Goal: Find specific page/section: Find specific page/section

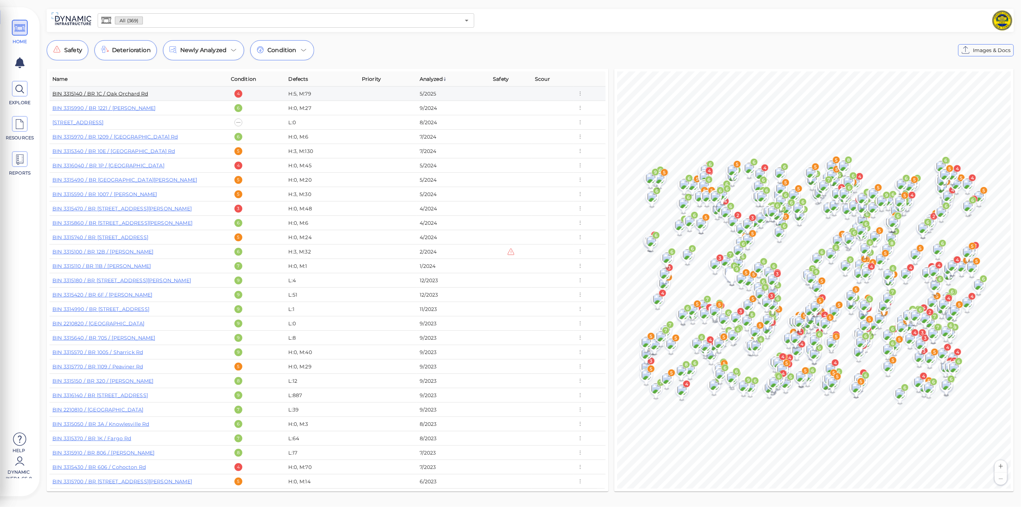
click at [136, 94] on link "BIN 3315140 / BR 1C / Oak Orchard Rd" at bounding box center [99, 93] width 95 height 6
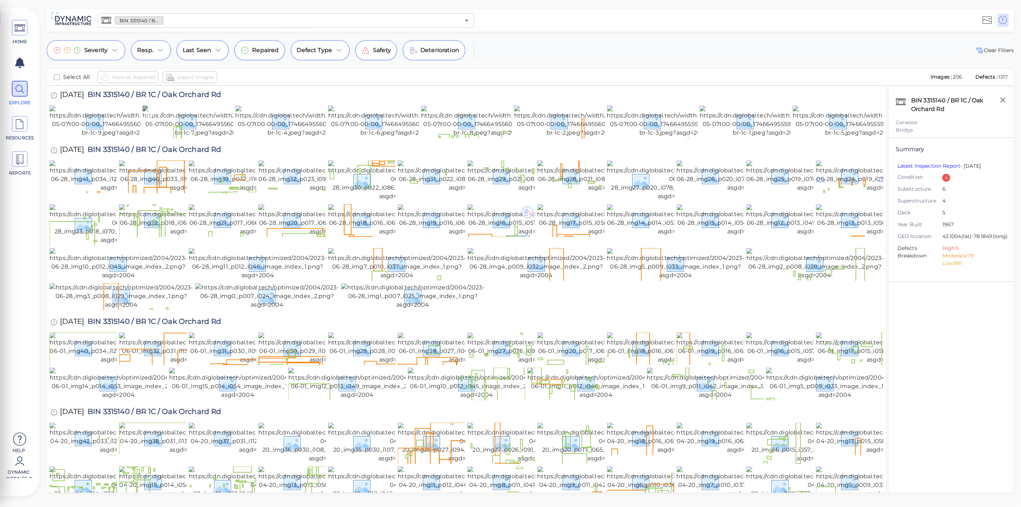
click at [165, 132] on img at bounding box center [210, 122] width 135 height 32
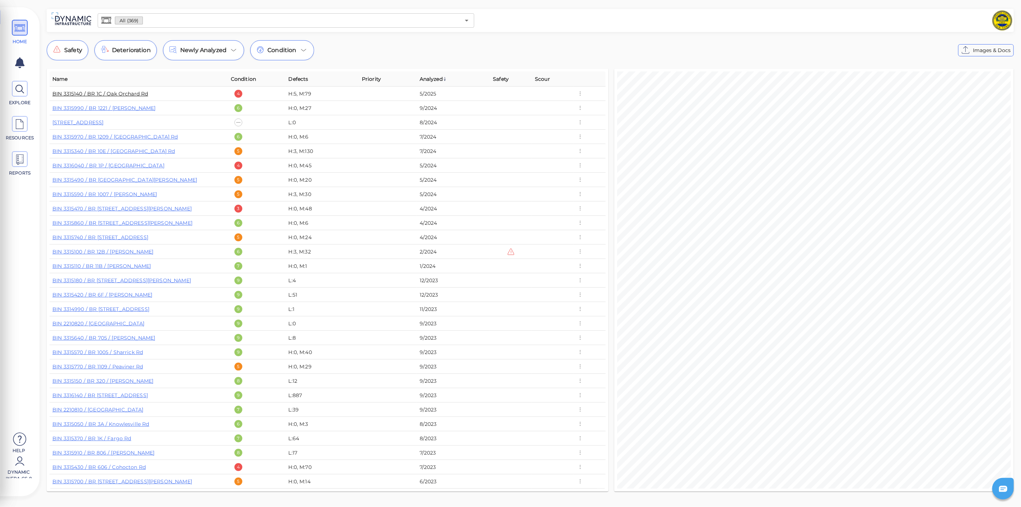
click at [113, 93] on link "BIN 3315140 / BR 1C / Oak Orchard Rd" at bounding box center [99, 93] width 95 height 6
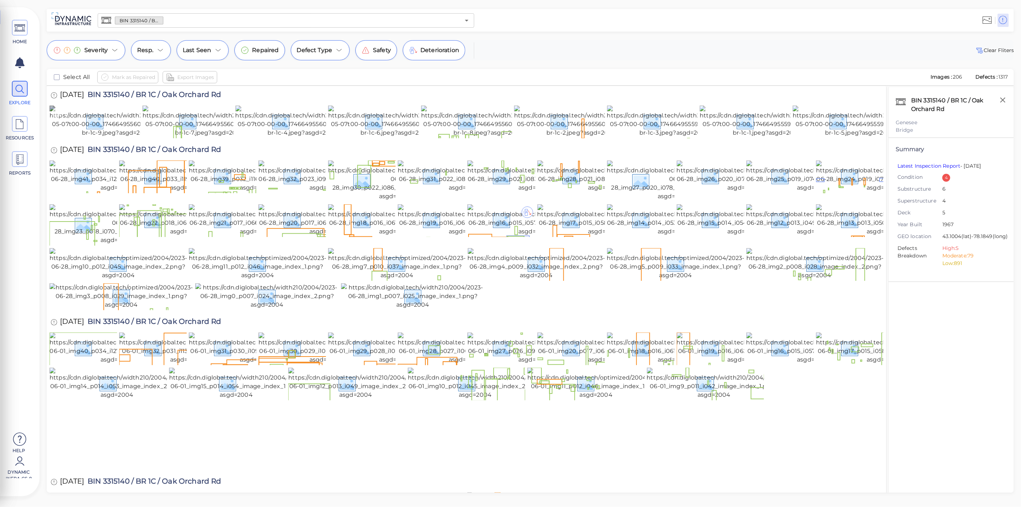
click at [99, 125] on img at bounding box center [117, 122] width 135 height 32
